Goal: Task Accomplishment & Management: Complete application form

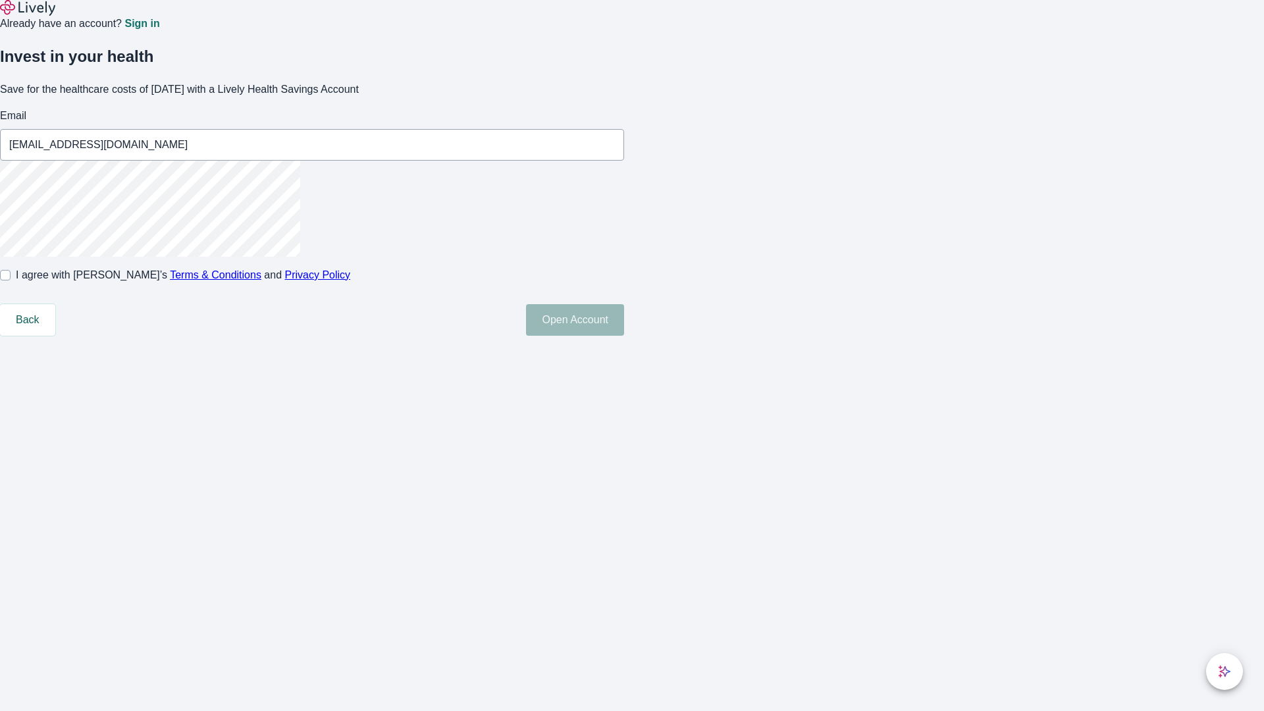
click at [11, 280] on input "I agree with Lively’s Terms & Conditions and Privacy Policy" at bounding box center [5, 275] width 11 height 11
checkbox input "true"
click at [624, 336] on button "Open Account" at bounding box center [575, 320] width 98 height 32
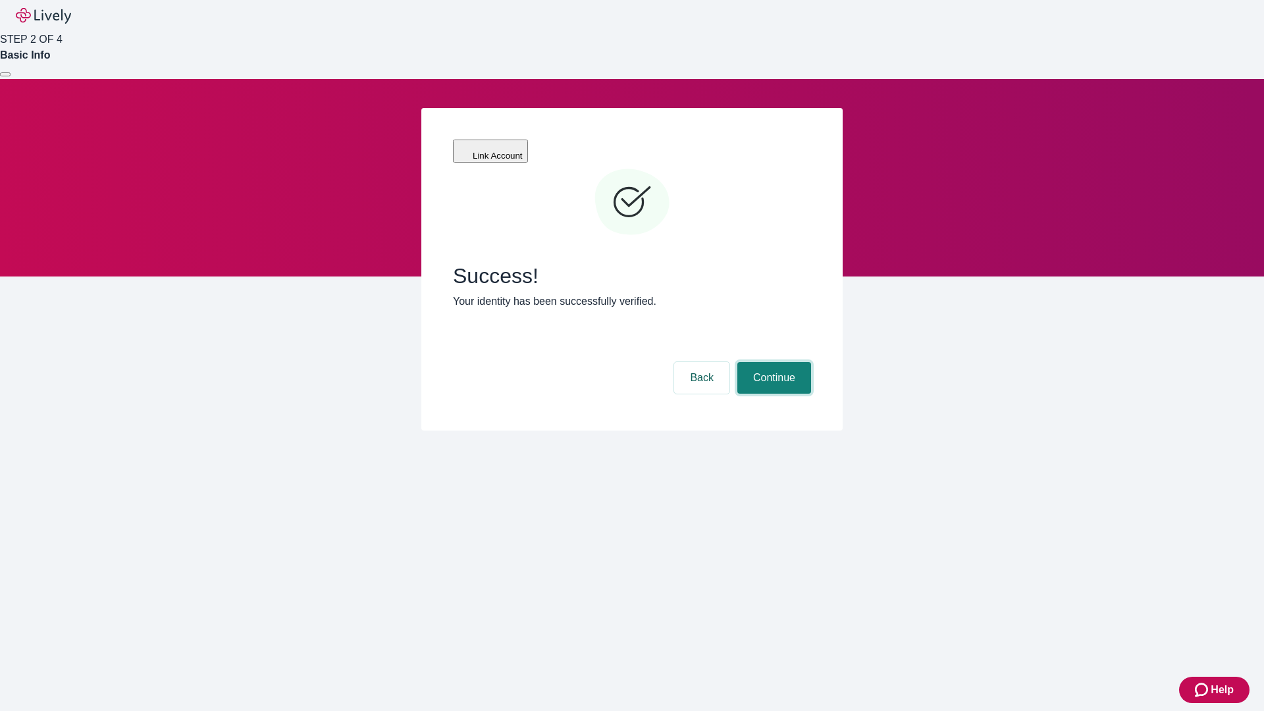
click at [772, 362] on button "Continue" at bounding box center [774, 378] width 74 height 32
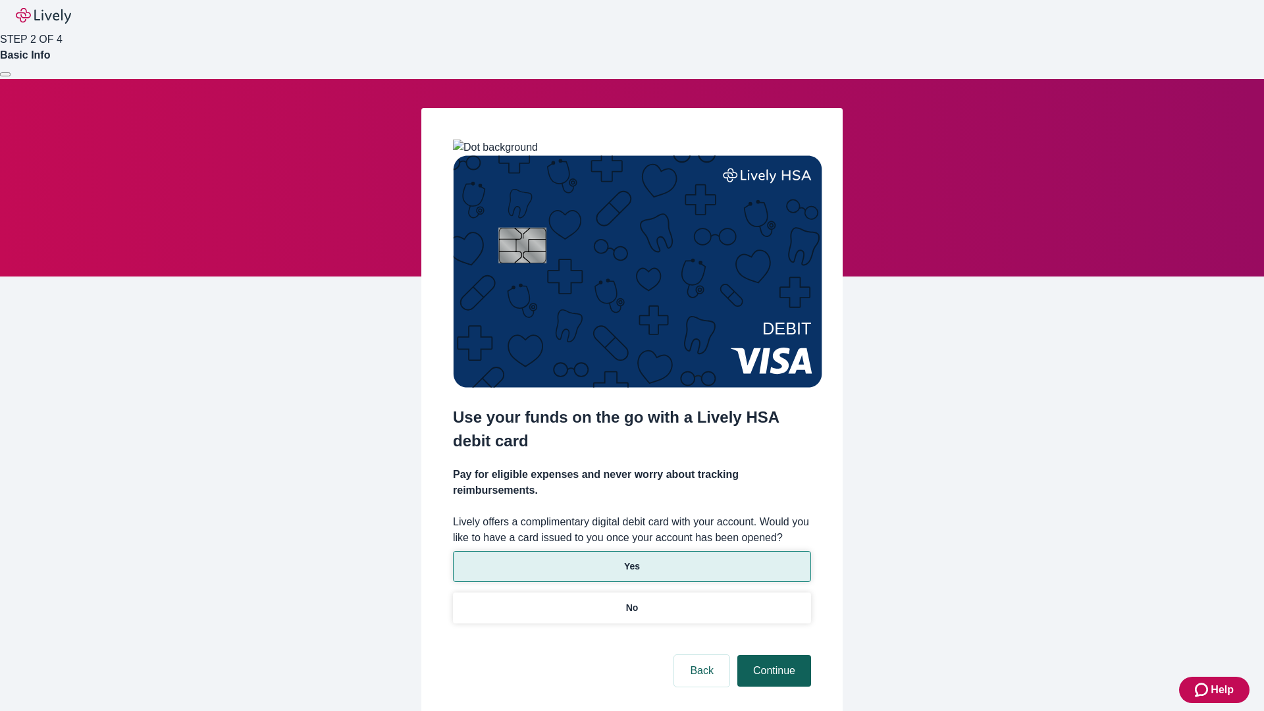
click at [631, 560] on p "Yes" at bounding box center [632, 567] width 16 height 14
click at [772, 655] on button "Continue" at bounding box center [774, 671] width 74 height 32
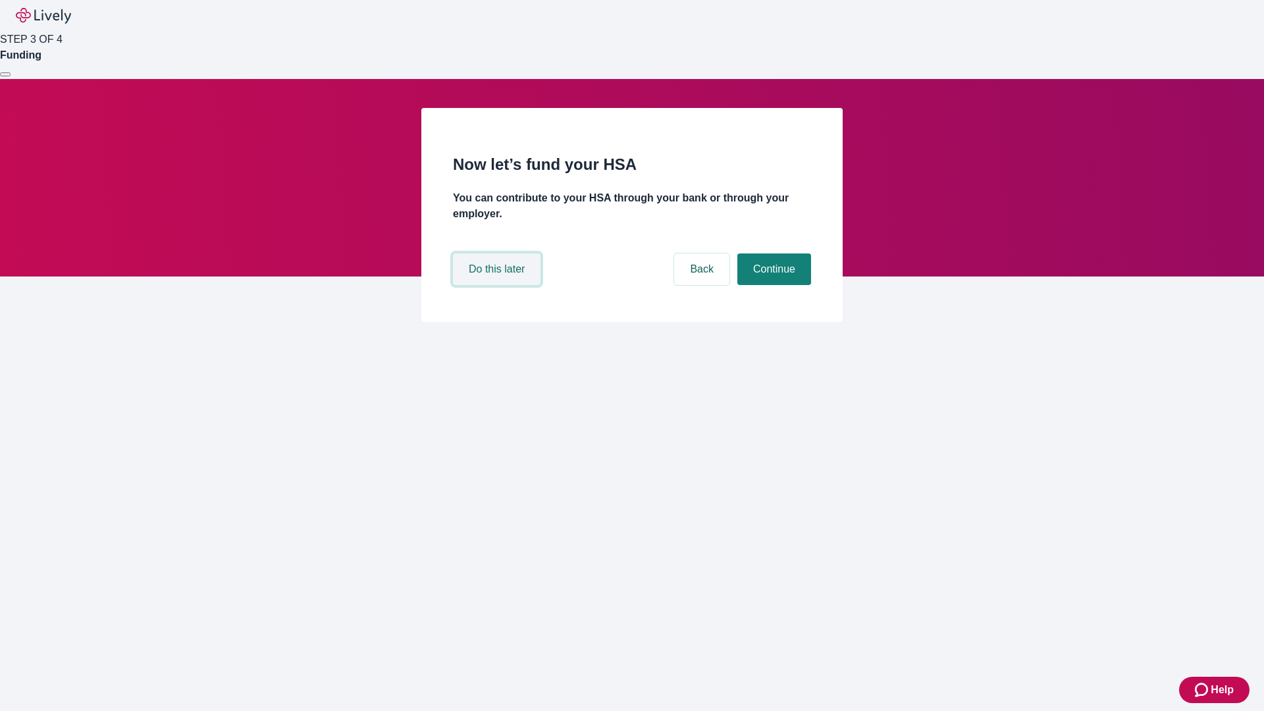
click at [498, 285] on button "Do this later" at bounding box center [497, 269] width 88 height 32
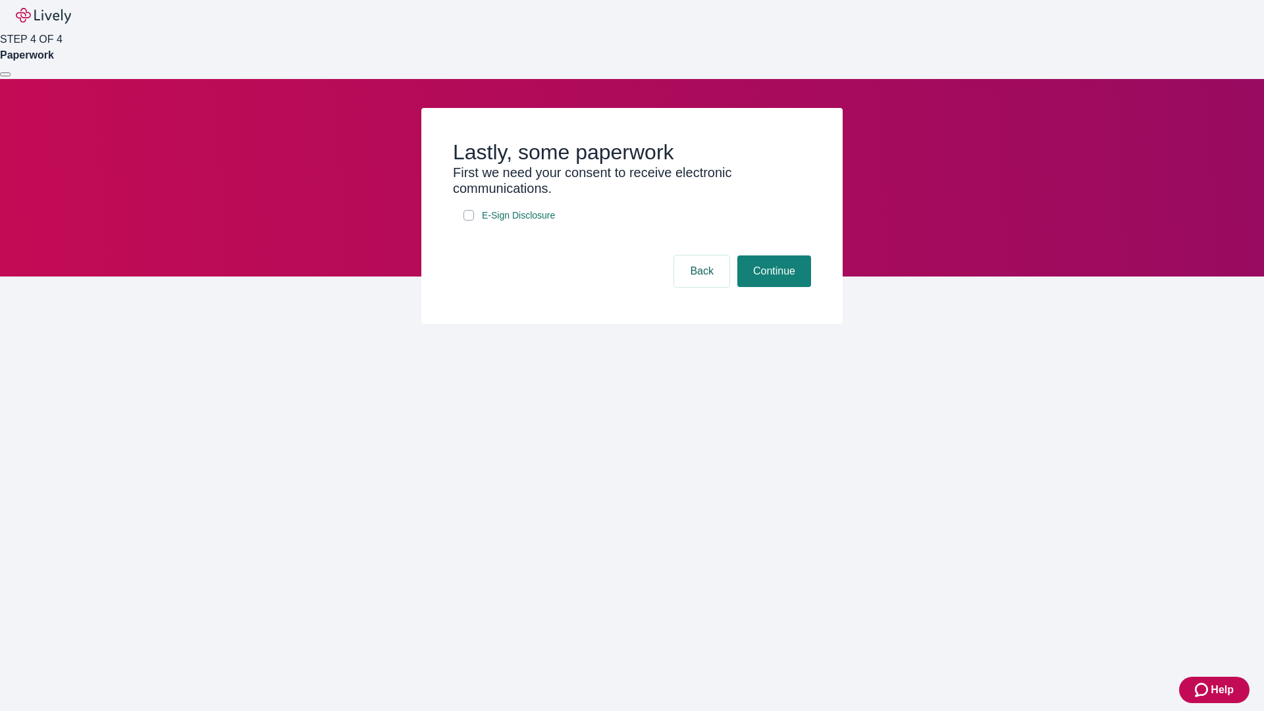
click at [469, 221] on input "E-Sign Disclosure" at bounding box center [468, 215] width 11 height 11
checkbox input "true"
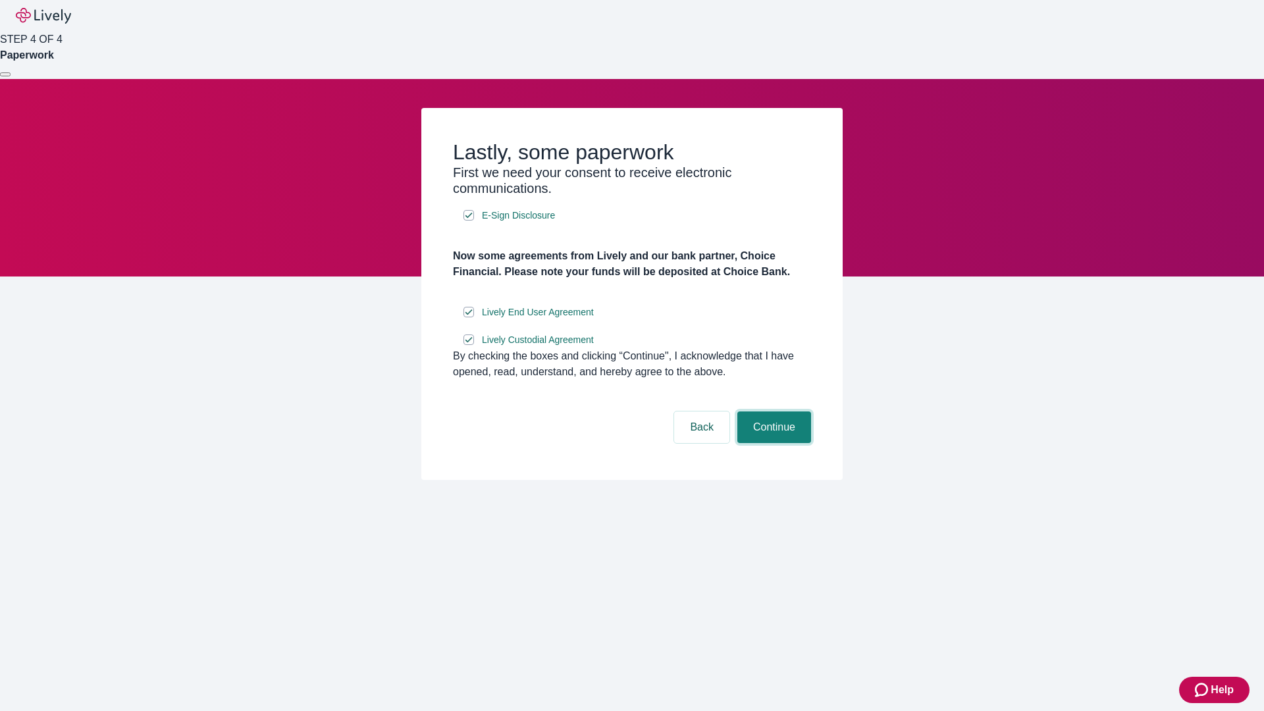
click at [772, 443] on button "Continue" at bounding box center [774, 427] width 74 height 32
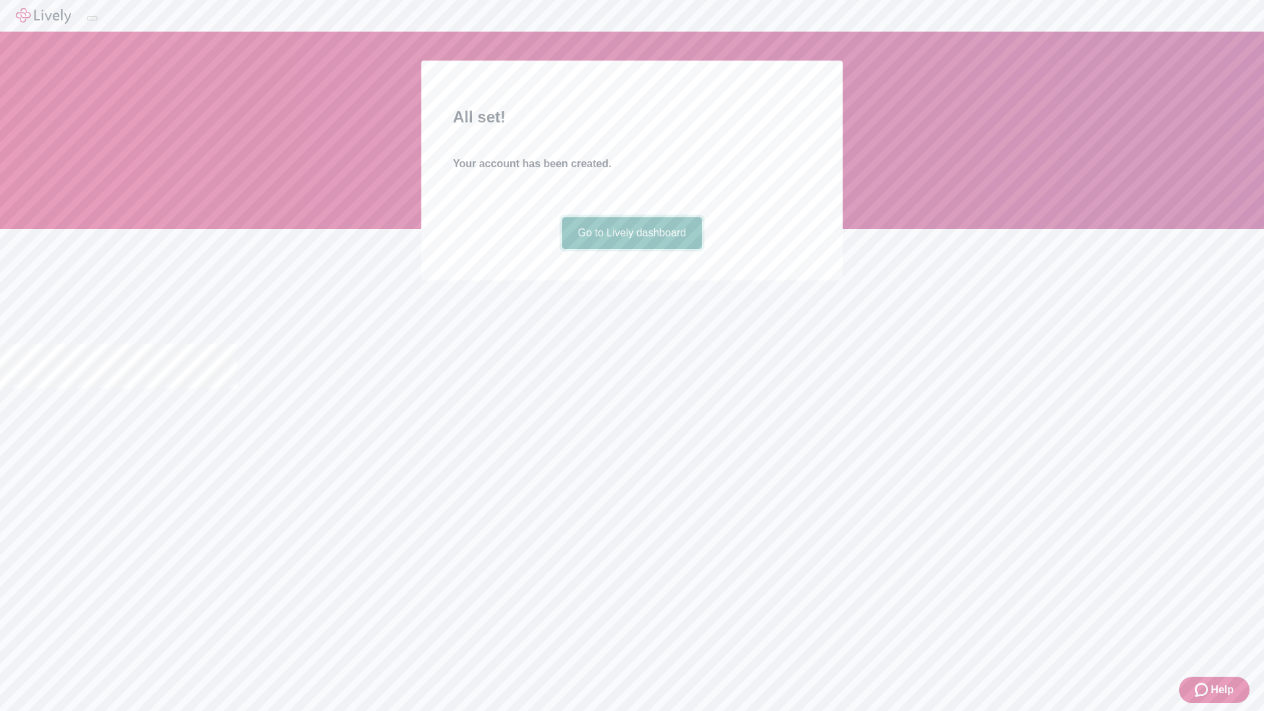
click at [631, 249] on link "Go to Lively dashboard" at bounding box center [632, 233] width 140 height 32
